Goal: Task Accomplishment & Management: Use online tool/utility

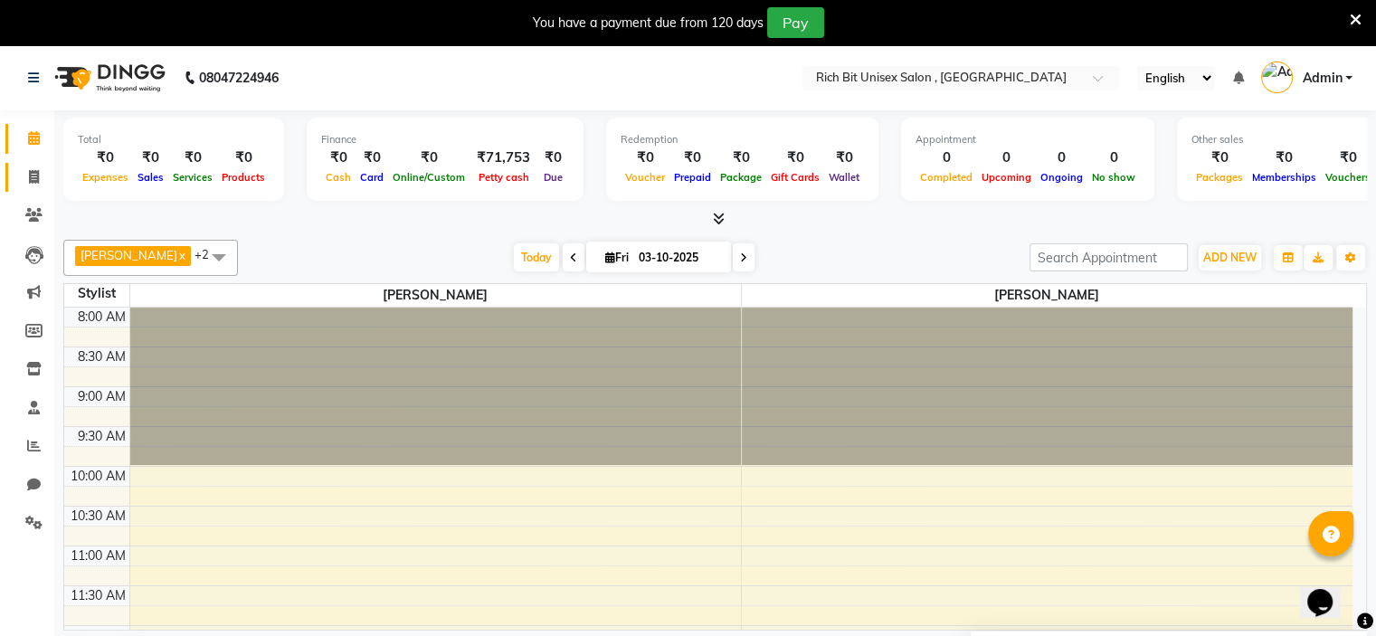
scroll to position [15, 0]
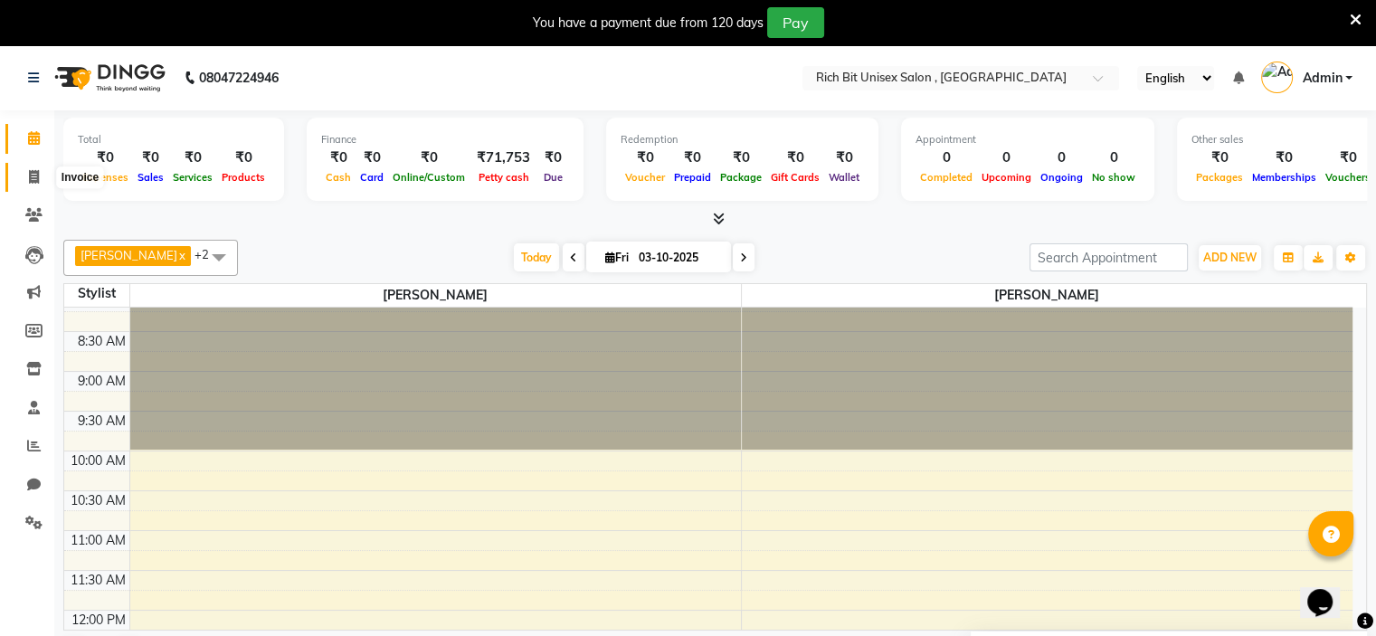
click at [29, 176] on icon at bounding box center [34, 177] width 10 height 14
select select "service"
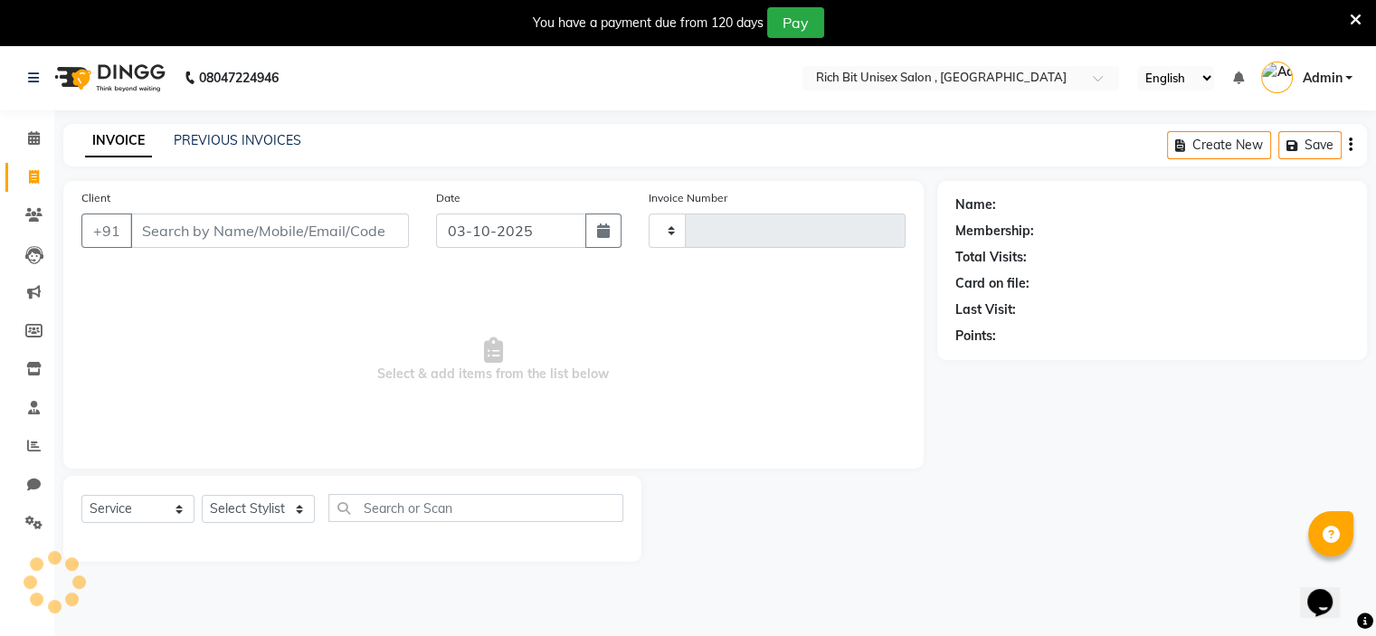
type input "1072"
select select "7834"
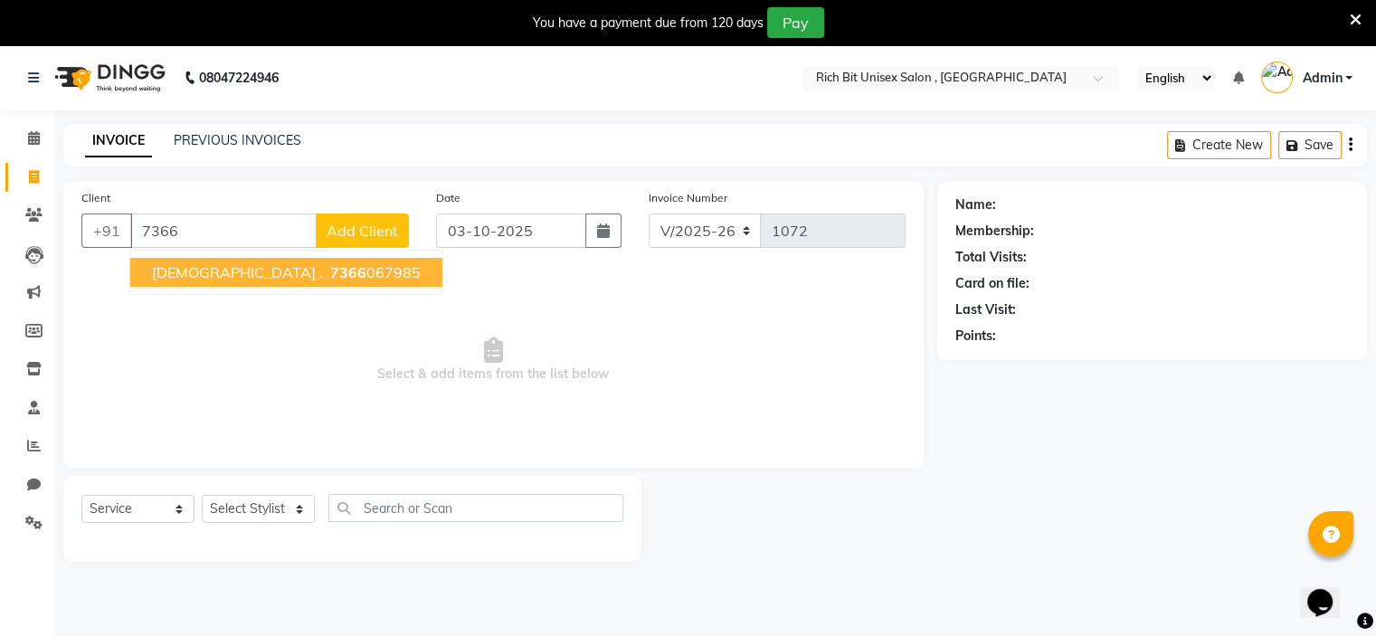
click at [193, 268] on span "[DEMOGRAPHIC_DATA] ." at bounding box center [237, 272] width 171 height 18
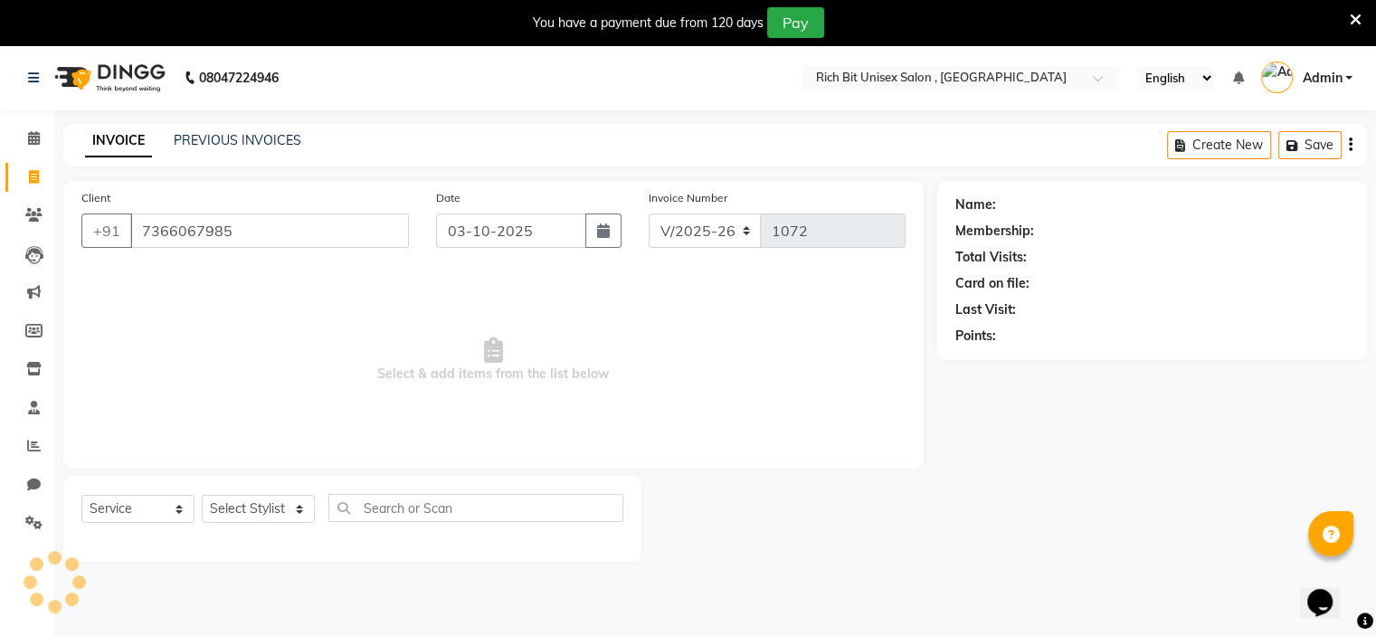
type input "7366067985"
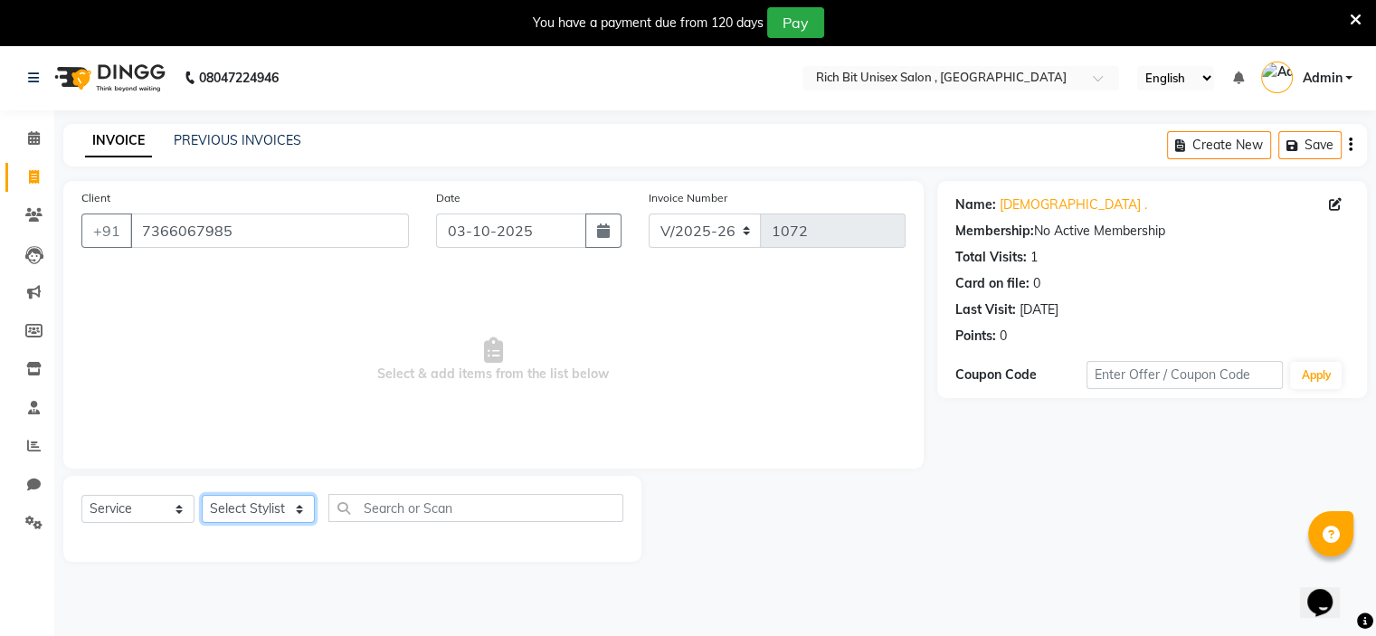
click at [270, 513] on select "Select Stylist [PERSON_NAME] [PERSON_NAME]" at bounding box center [258, 509] width 113 height 28
select select "70870"
click at [202, 496] on select "Select Stylist [PERSON_NAME] [PERSON_NAME]" at bounding box center [258, 509] width 113 height 28
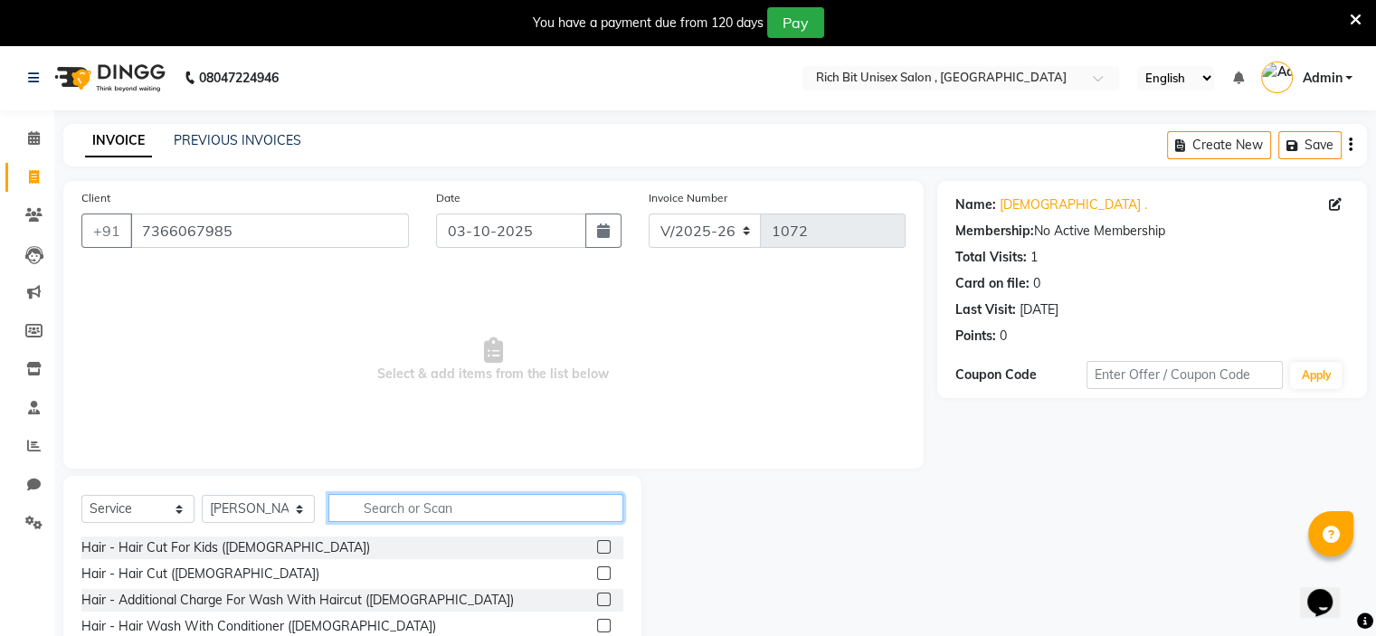
click at [399, 513] on input "text" at bounding box center [475, 508] width 295 height 28
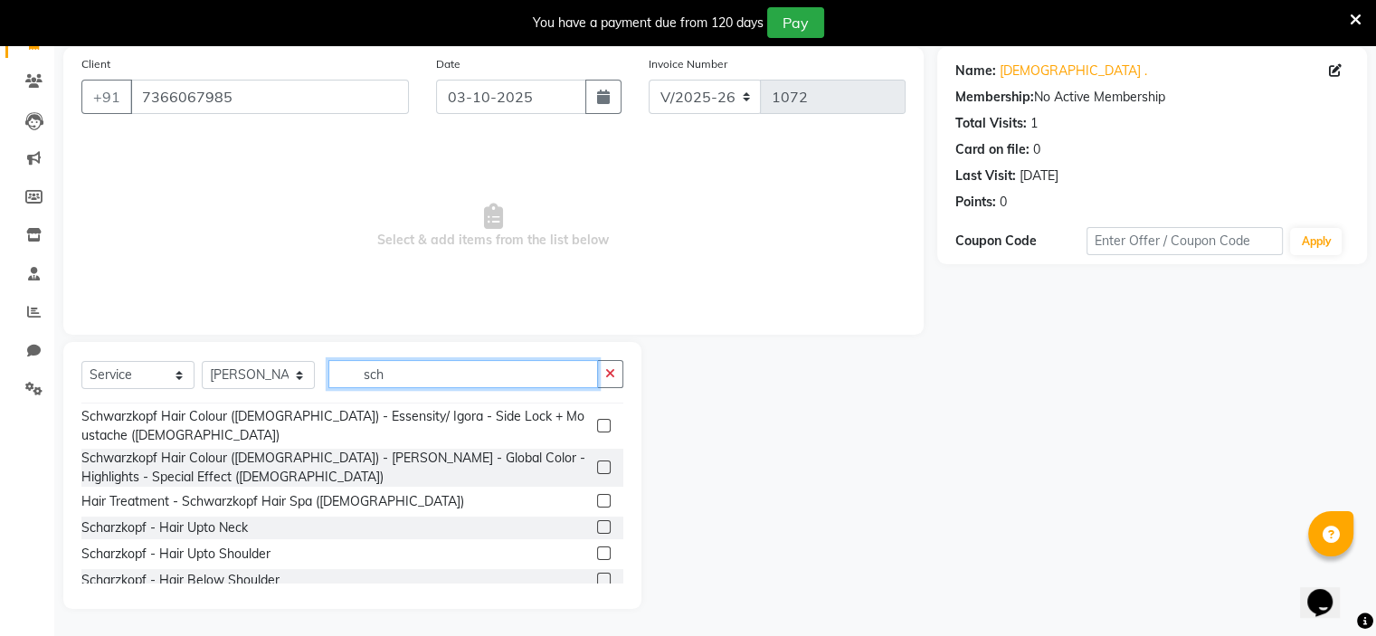
scroll to position [71, 0]
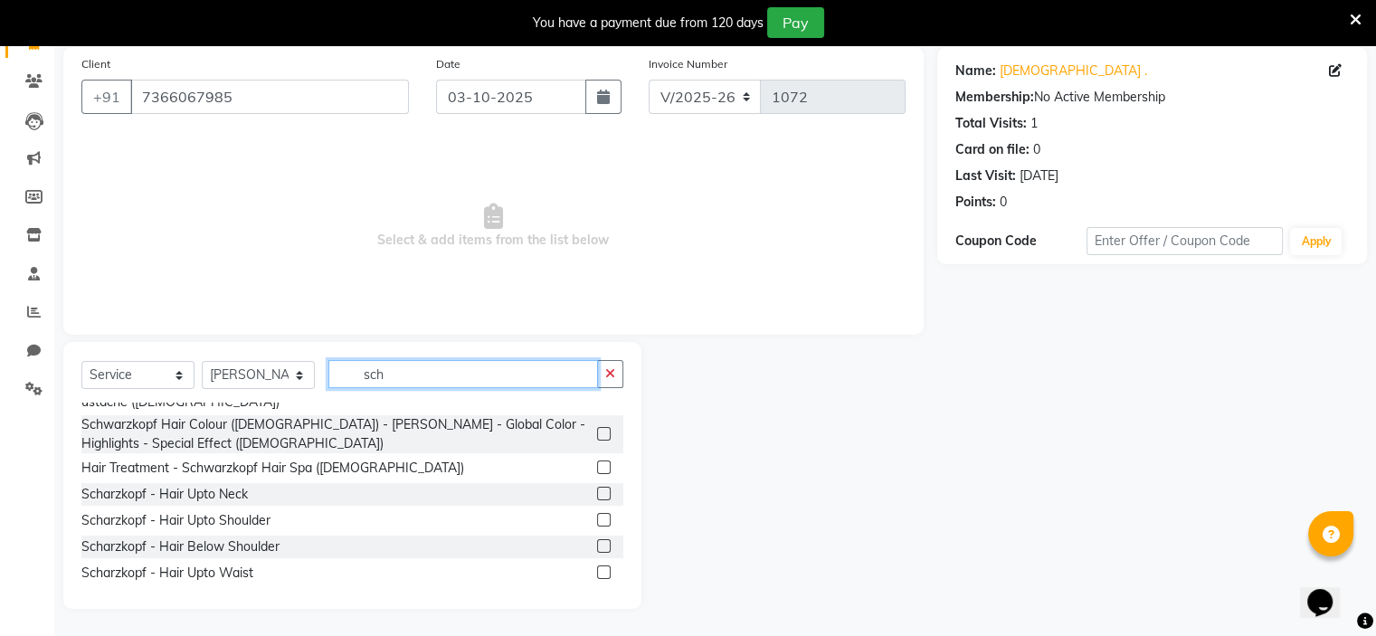
type input "sch"
click at [597, 539] on label at bounding box center [604, 546] width 14 height 14
click at [597, 541] on input "checkbox" at bounding box center [603, 547] width 12 height 12
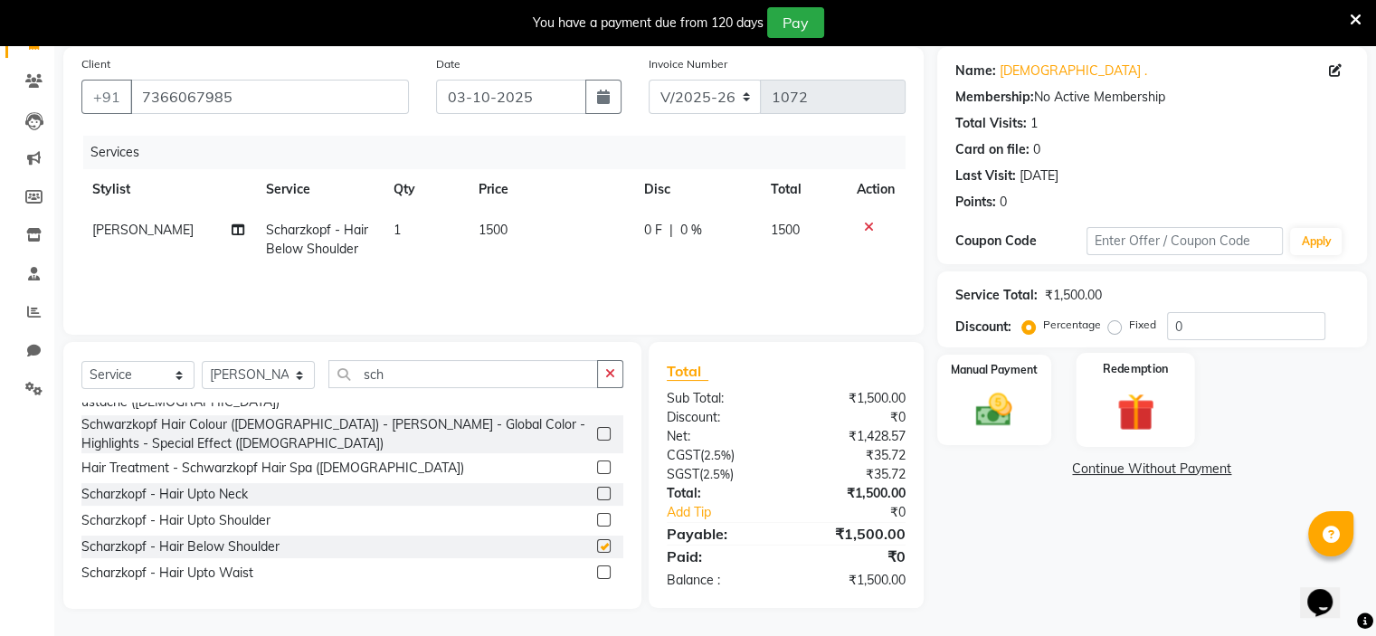
checkbox input "false"
click at [1220, 329] on input "0" at bounding box center [1246, 326] width 158 height 28
type input "030"
click at [979, 415] on img at bounding box center [993, 410] width 61 height 43
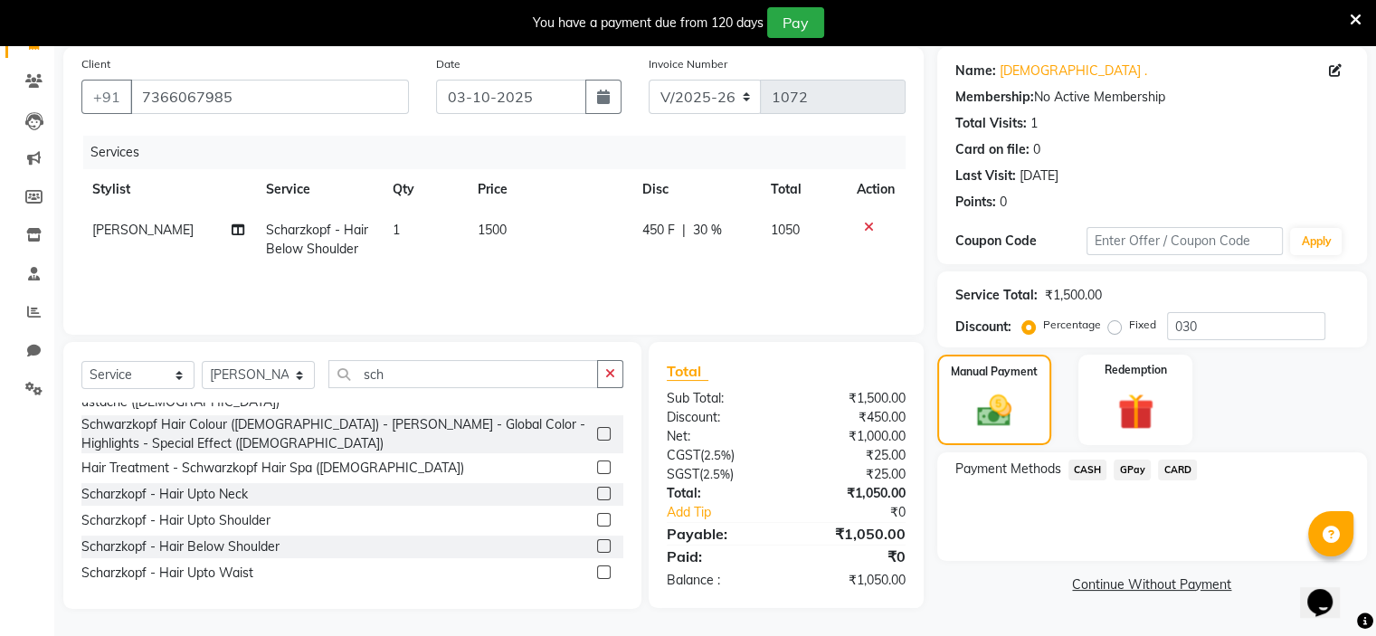
click at [1130, 474] on span "GPay" at bounding box center [1131, 469] width 37 height 21
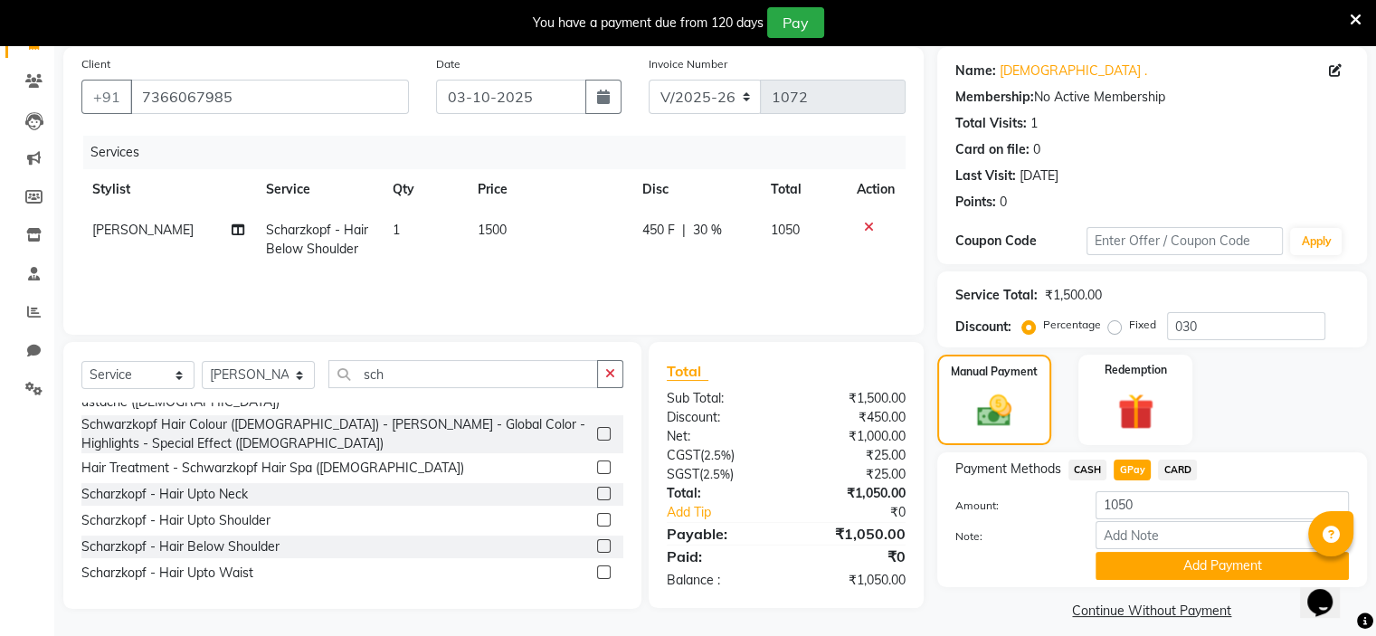
drag, startPoint x: 1198, startPoint y: 557, endPoint x: 1184, endPoint y: 527, distance: 33.2
click at [1201, 556] on button "Add Payment" at bounding box center [1221, 566] width 253 height 28
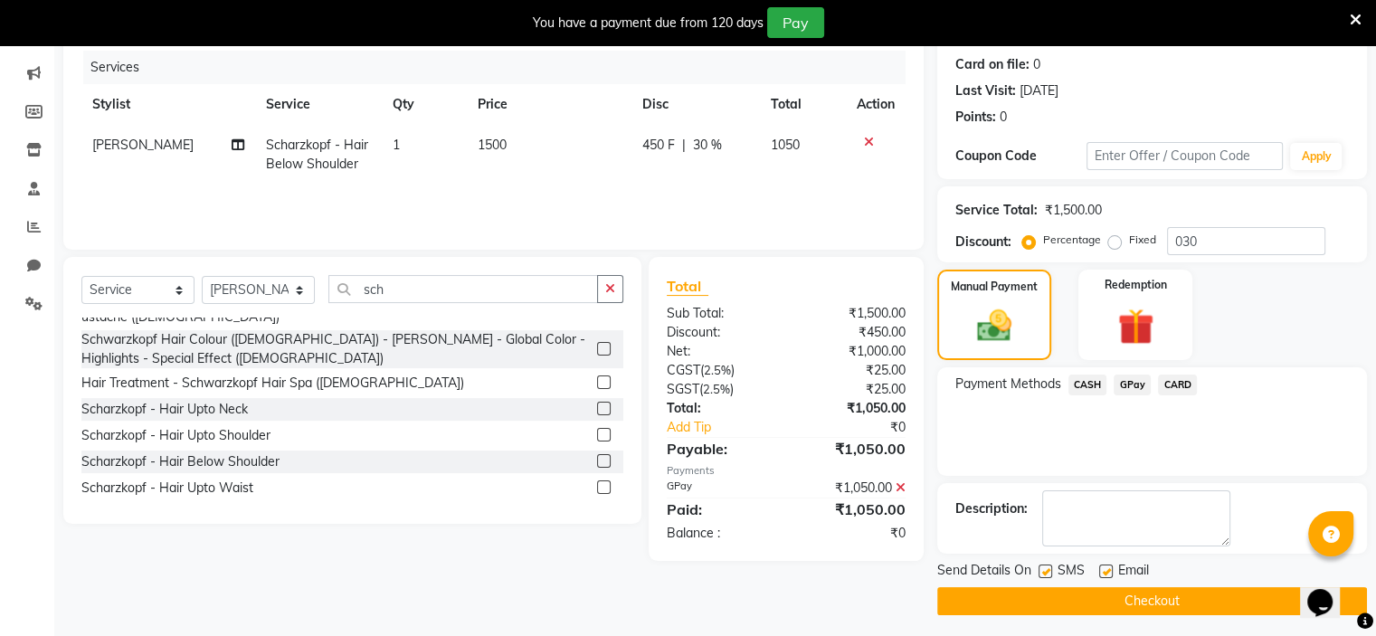
scroll to position [223, 0]
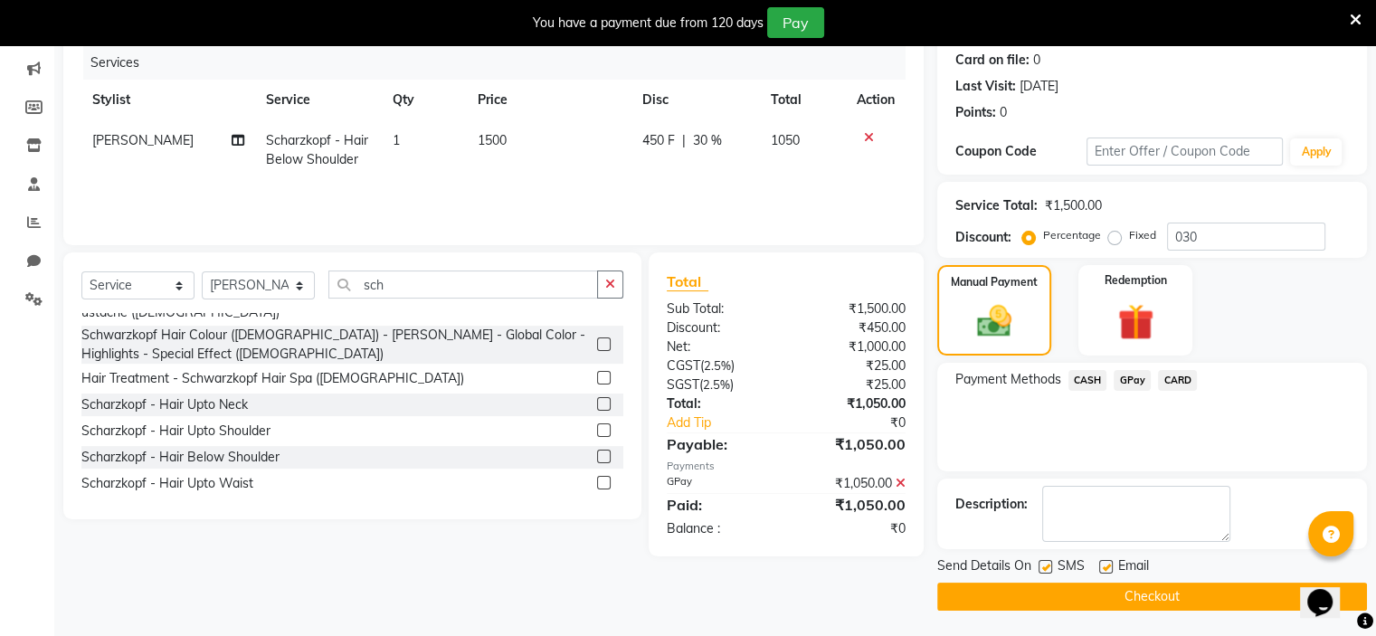
click at [1043, 563] on label at bounding box center [1045, 567] width 14 height 14
click at [1043, 563] on input "checkbox" at bounding box center [1044, 568] width 12 height 12
checkbox input "false"
click at [1019, 585] on button "Checkout" at bounding box center [1152, 596] width 430 height 28
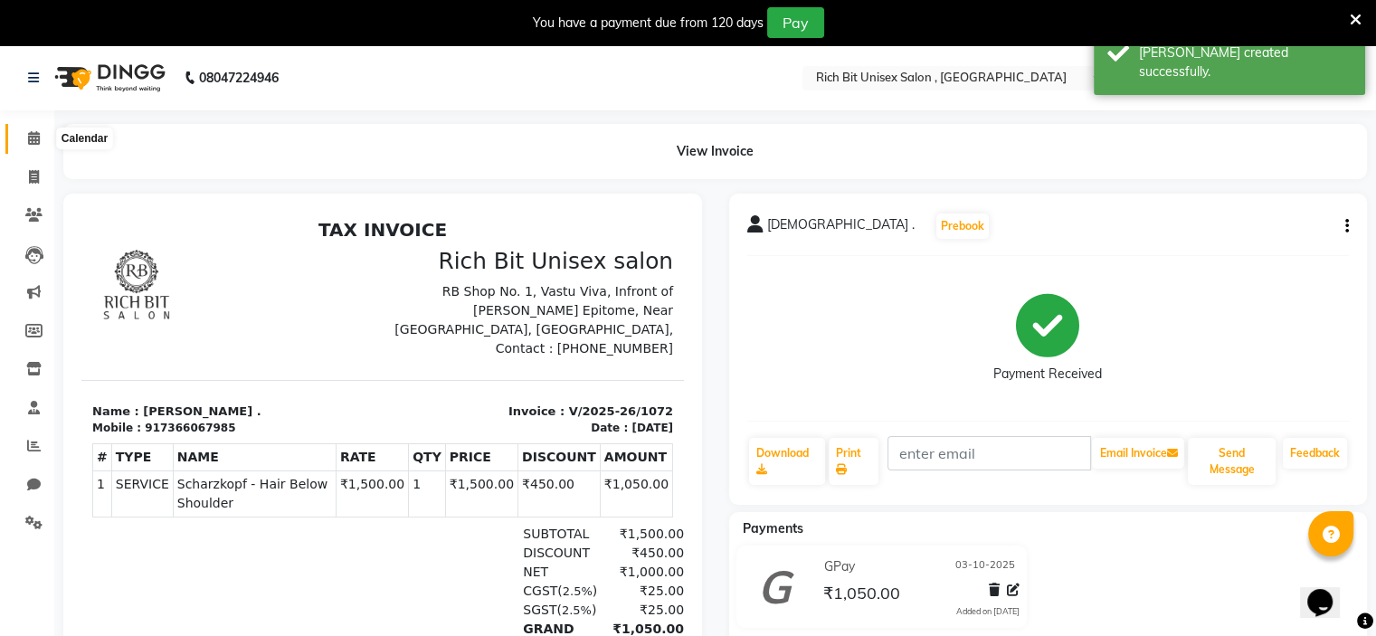
click at [33, 139] on icon at bounding box center [34, 138] width 12 height 14
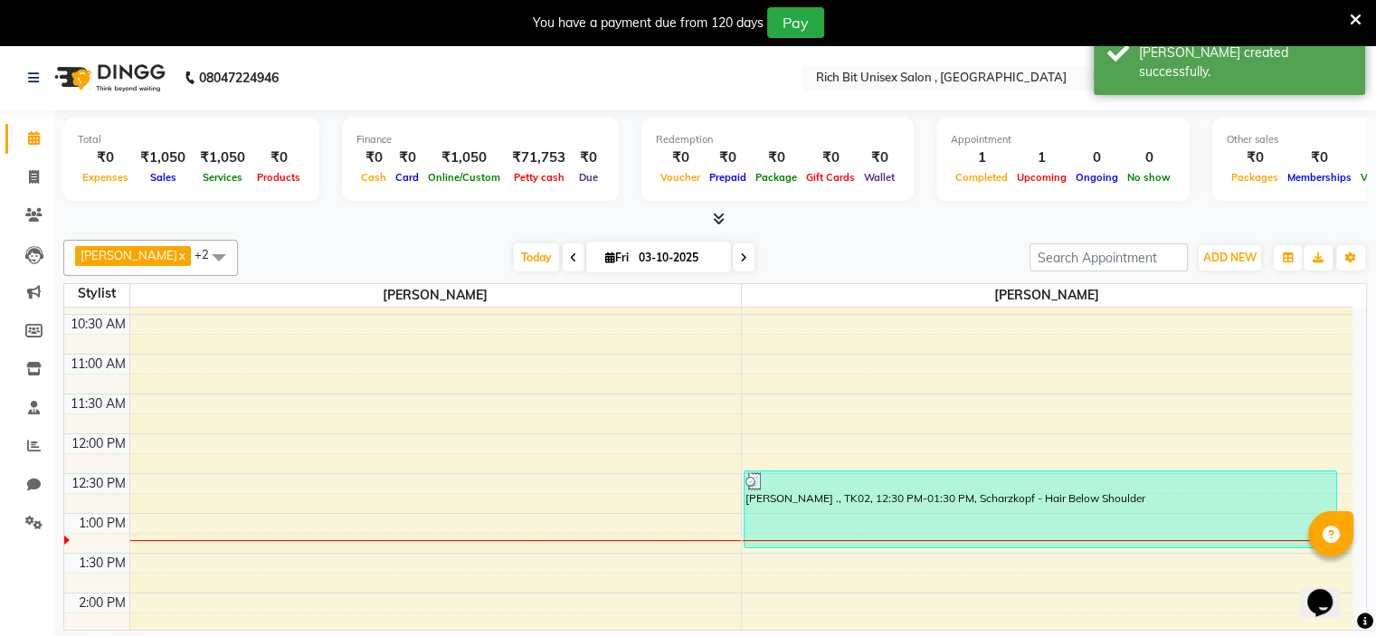
scroll to position [171, 0]
